Goal: Navigation & Orientation: Go to known website

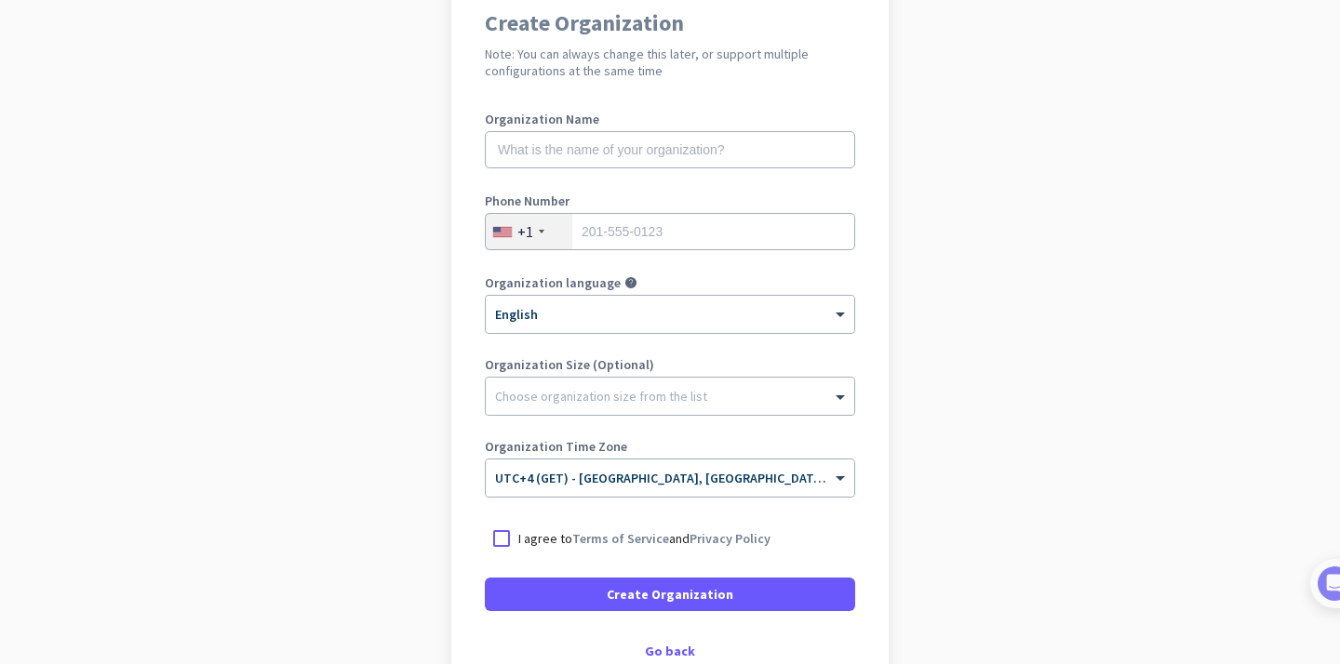
scroll to position [177, 0]
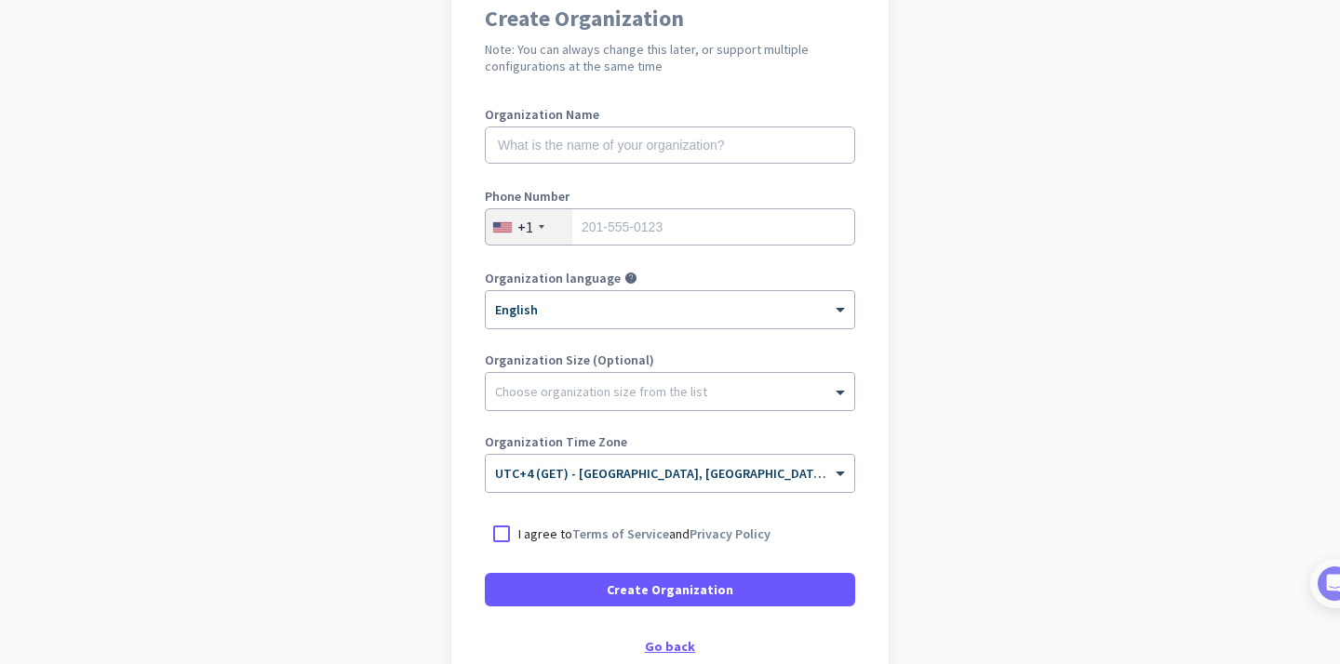
click at [664, 648] on div "Go back" at bounding box center [670, 646] width 370 height 13
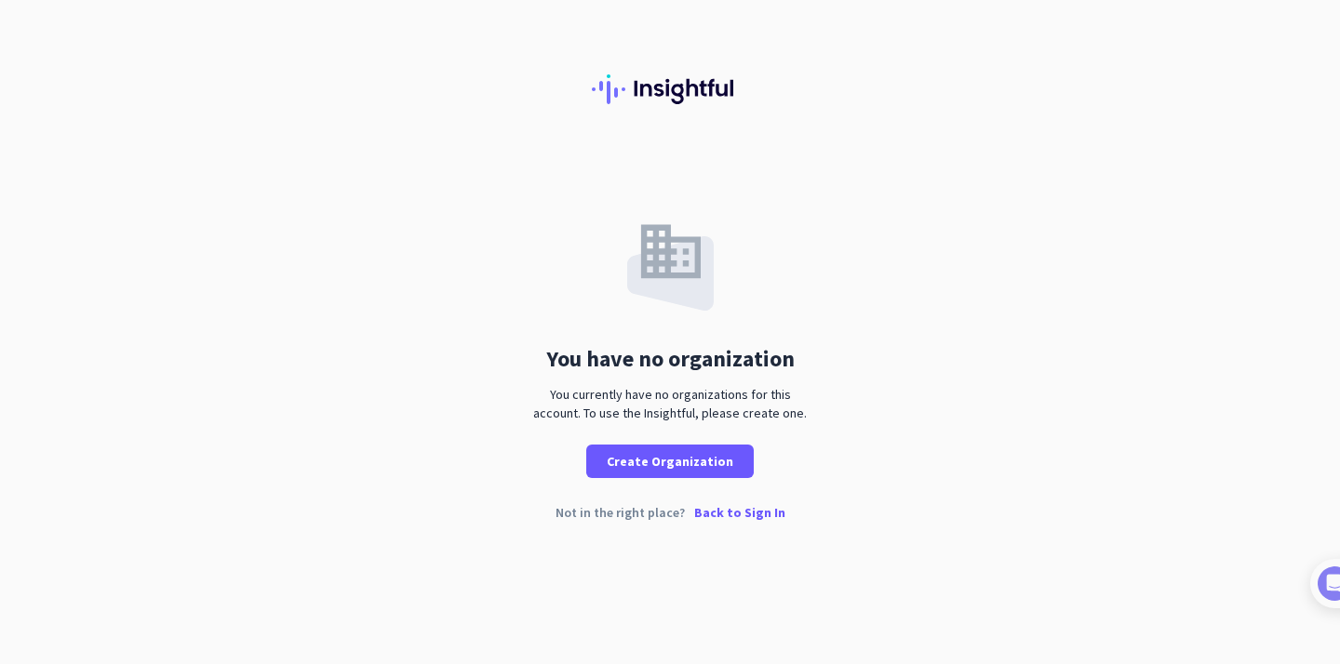
click at [740, 506] on p "Back to Sign In" at bounding box center [739, 512] width 91 height 13
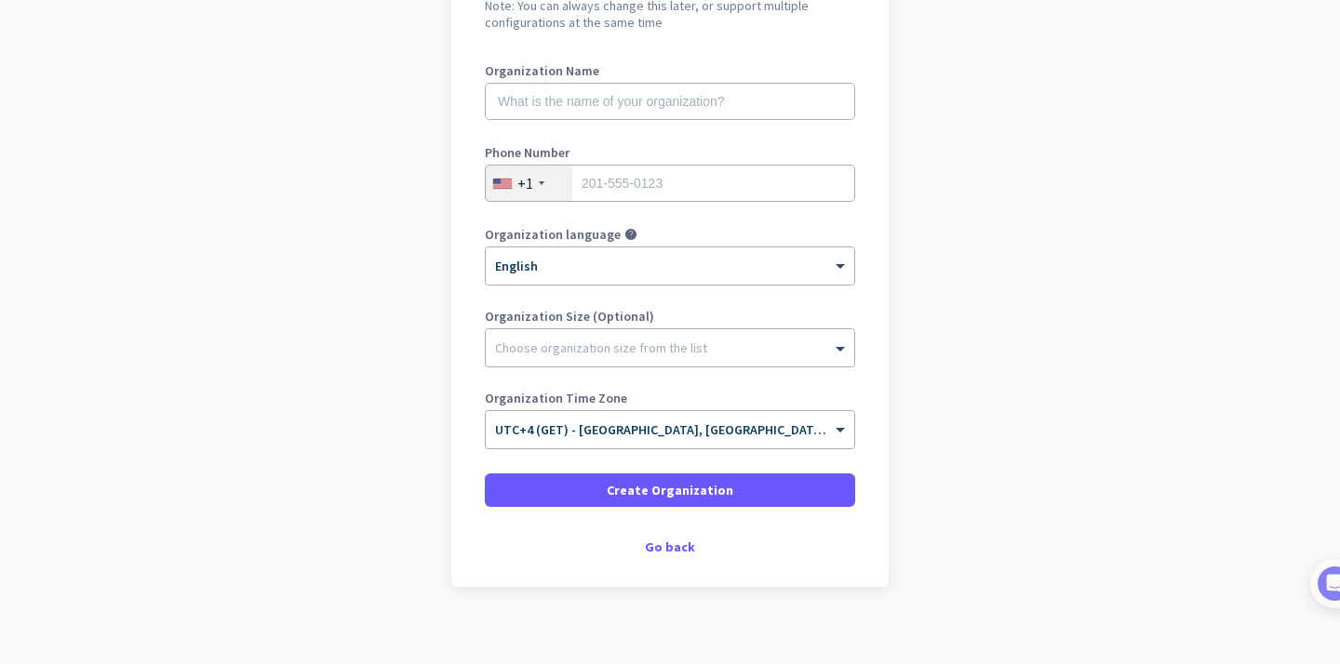
scroll to position [236, 0]
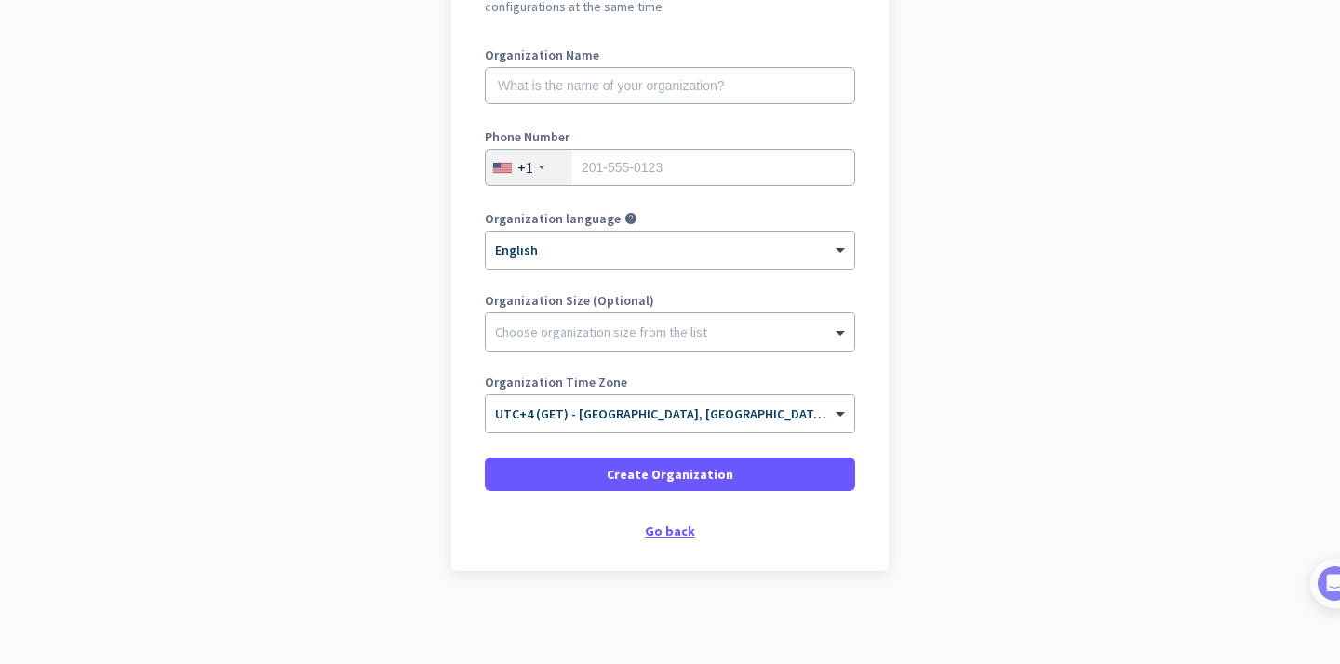
click at [675, 535] on div "Go back" at bounding box center [670, 531] width 370 height 13
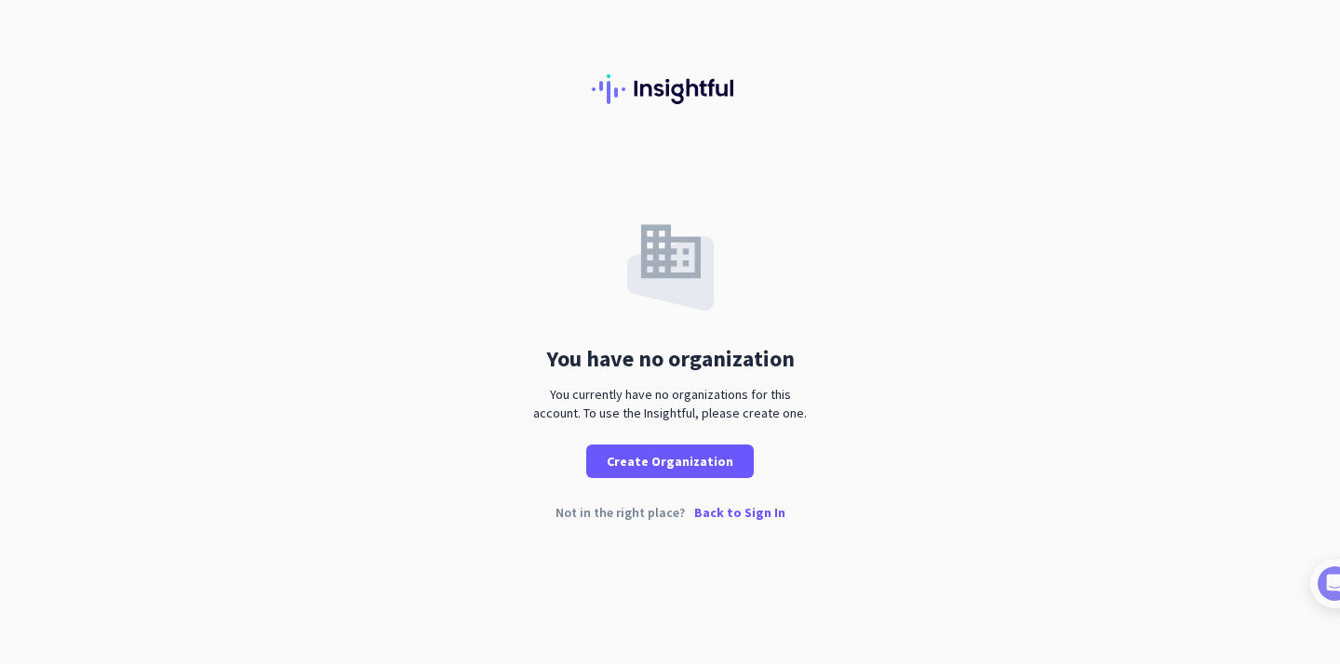
click at [743, 515] on p "Back to Sign In" at bounding box center [739, 512] width 91 height 13
